Goal: Find specific page/section: Find specific page/section

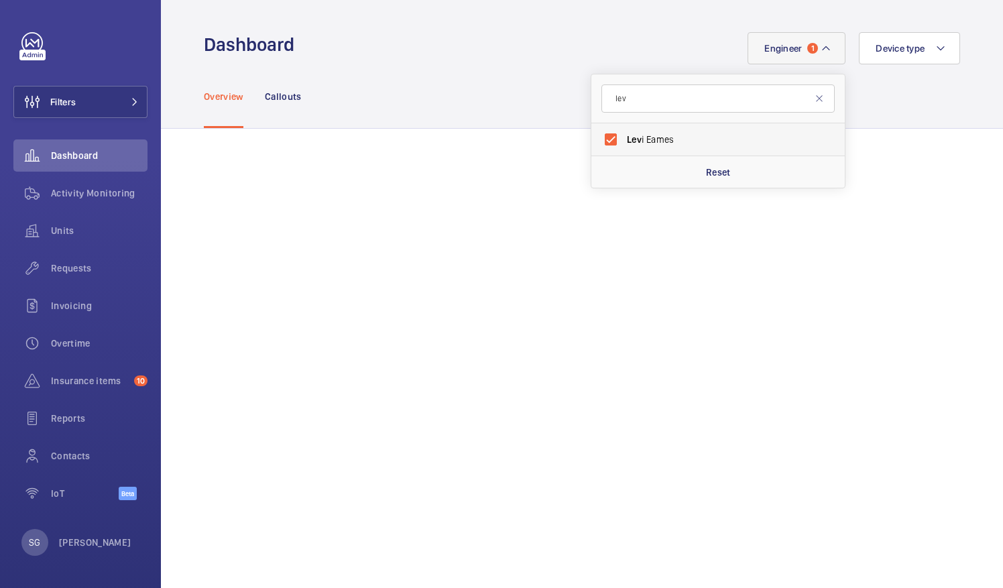
click at [606, 135] on label "[PERSON_NAME]" at bounding box center [707, 139] width 233 height 32
click at [606, 135] on input "[PERSON_NAME]" at bounding box center [610, 139] width 27 height 27
checkbox input "false"
click at [629, 104] on input "lev" at bounding box center [717, 98] width 233 height 28
type input "l"
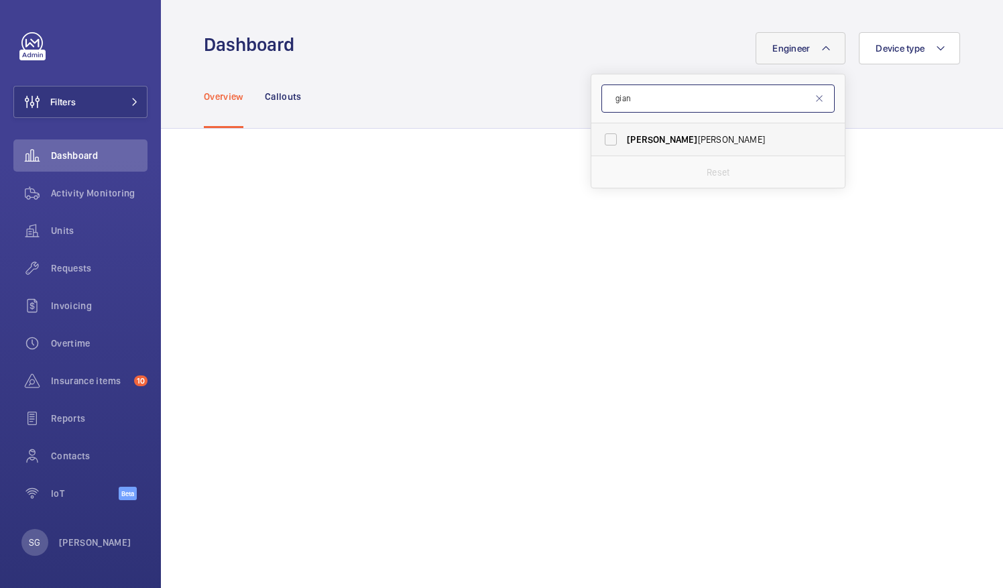
type input "gian"
click at [607, 140] on label "[PERSON_NAME]" at bounding box center [707, 139] width 233 height 32
click at [607, 140] on input "[PERSON_NAME]" at bounding box center [610, 139] width 27 height 27
checkbox input "true"
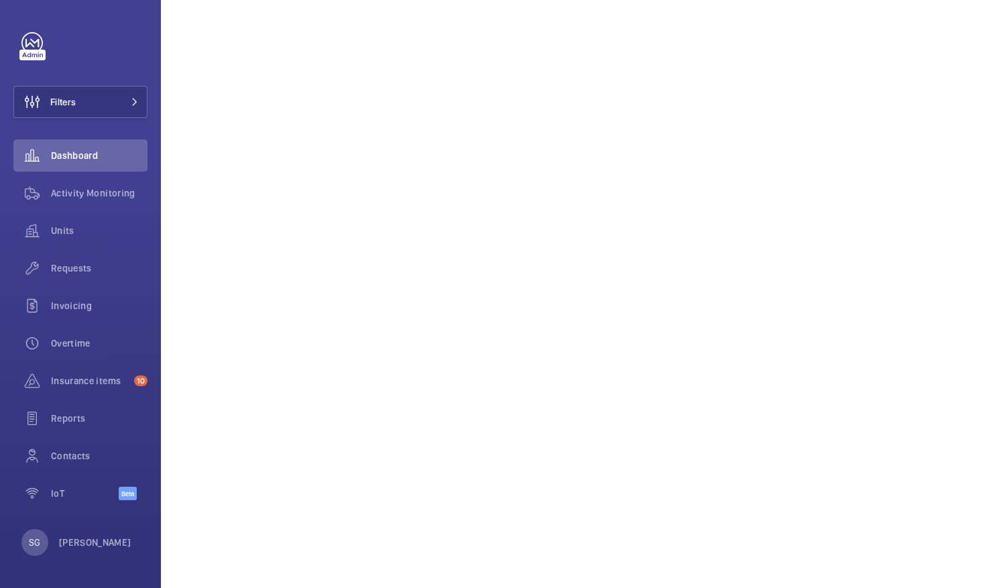
scroll to position [228, 0]
